Goal: Task Accomplishment & Management: Use online tool/utility

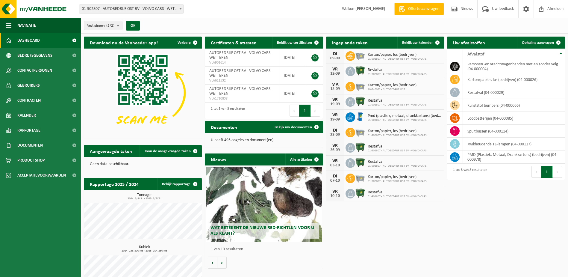
click at [181, 10] on span at bounding box center [181, 9] width 6 height 8
click at [539, 41] on span "Ophaling aanvragen" at bounding box center [538, 43] width 32 height 4
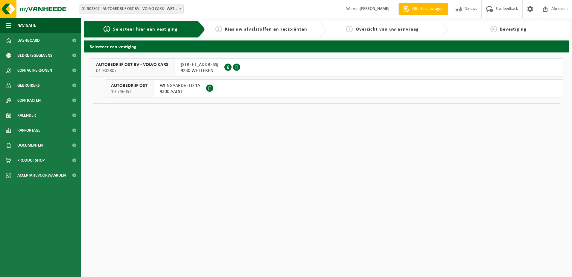
click at [193, 67] on span "ZUIDLAAN 294-296" at bounding box center [200, 65] width 38 height 6
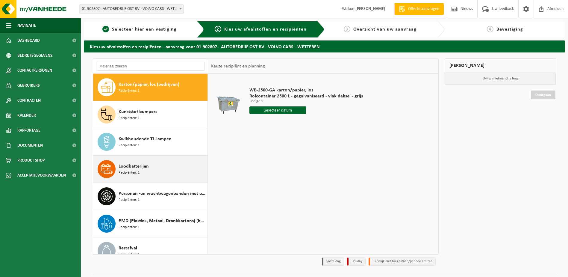
click at [149, 169] on div "Loodbatterijen Recipiënten: 1" at bounding box center [162, 169] width 87 height 18
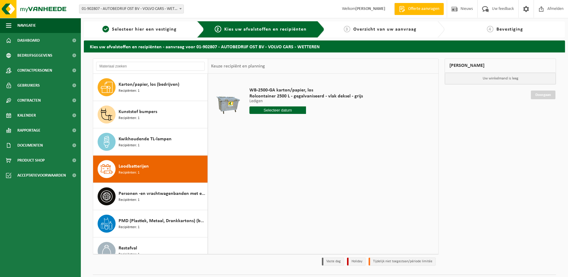
scroll to position [38, 0]
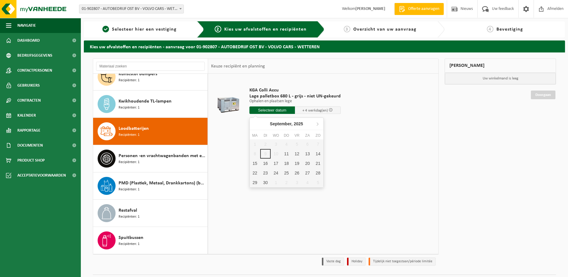
click at [269, 110] on input "text" at bounding box center [272, 109] width 46 height 7
click at [287, 156] on div "11" at bounding box center [286, 154] width 10 height 10
type input "Van 2025-09-11"
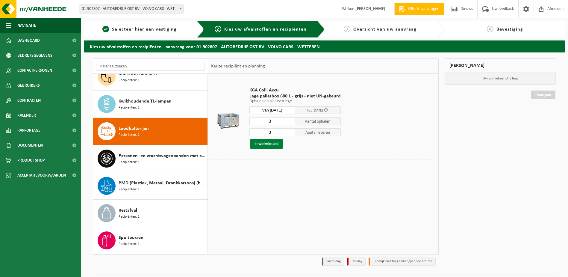
click at [266, 145] on button "In winkelmand" at bounding box center [266, 144] width 33 height 10
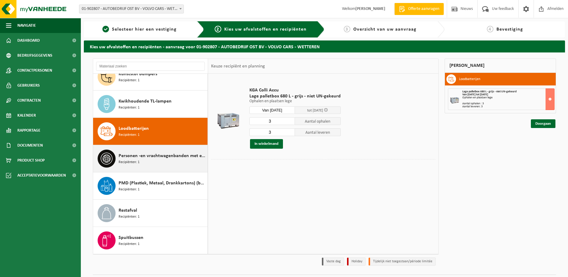
click at [152, 160] on div "Personen -en vrachtwagenbanden met en zonder velg Recipiënten: 1" at bounding box center [162, 158] width 87 height 18
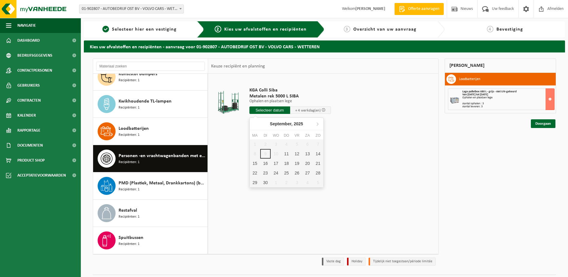
click at [270, 110] on input "text" at bounding box center [269, 109] width 41 height 7
click at [285, 155] on div "11" at bounding box center [286, 154] width 10 height 10
type input "Van 2025-09-11"
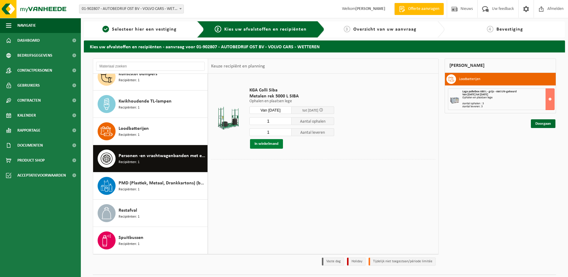
click at [270, 144] on button "In winkelmand" at bounding box center [266, 144] width 33 height 10
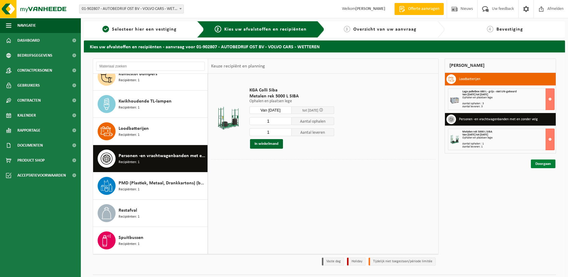
click at [541, 163] on link "Doorgaan" at bounding box center [543, 163] width 25 height 9
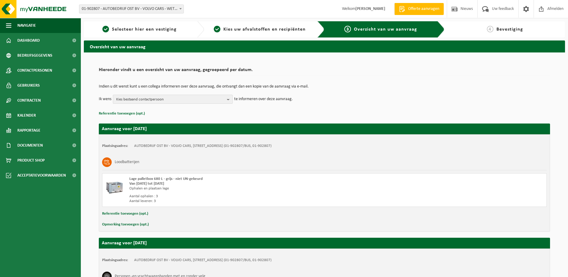
click at [229, 99] on b "button" at bounding box center [229, 99] width 5 height 8
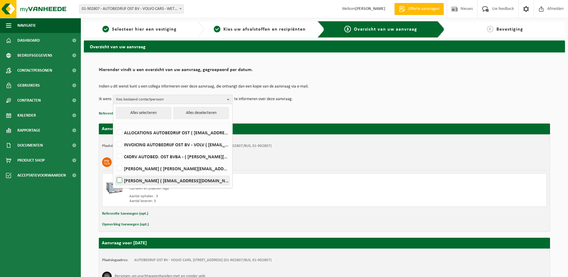
click at [141, 181] on label "VIC VAN CAENEGHEM ( vic@autobedrijfost.be )" at bounding box center [173, 180] width 114 height 9
click at [115, 173] on input "VIC VAN CAENEGHEM ( vic@autobedrijfost.be )" at bounding box center [114, 172] width 0 height 0
checkbox input "true"
click at [272, 112] on p "Referentie toevoegen (opt.)" at bounding box center [324, 114] width 451 height 8
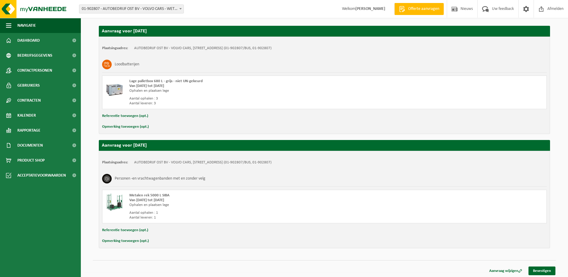
scroll to position [99, 0]
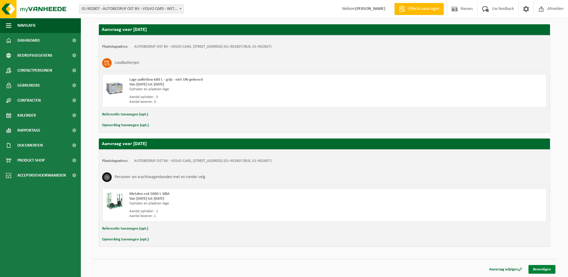
click at [542, 270] on link "Bevestigen" at bounding box center [541, 269] width 27 height 9
